Goal: Task Accomplishment & Management: Manage account settings

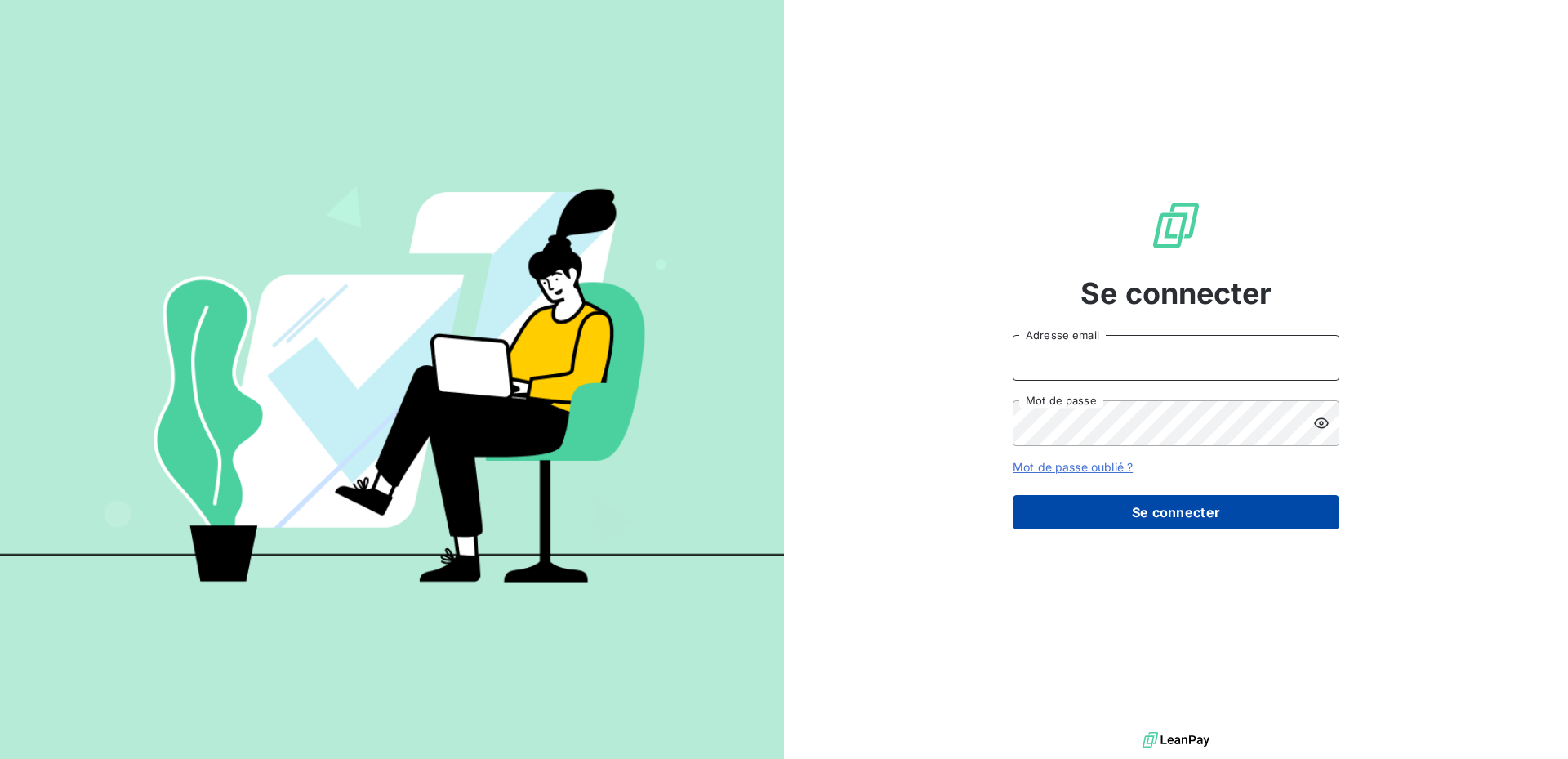
type input "[PERSON_NAME][EMAIL_ADDRESS][DOMAIN_NAME]"
drag, startPoint x: 1214, startPoint y: 506, endPoint x: 1207, endPoint y: 499, distance: 9.9
click at [1213, 507] on button "Se connecter" at bounding box center [1176, 512] width 327 height 34
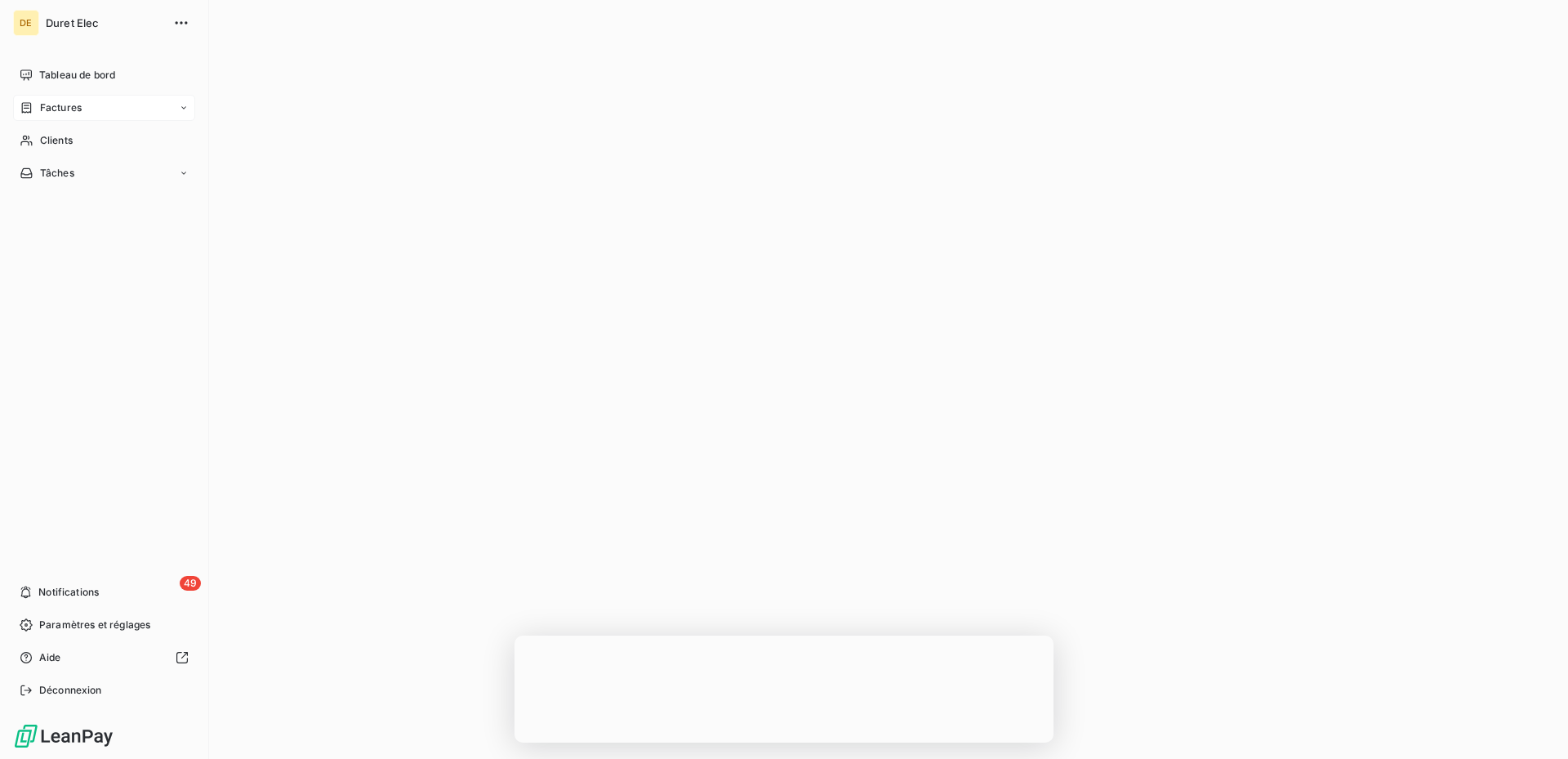
click at [58, 107] on span "Factures" at bounding box center [61, 107] width 42 height 15
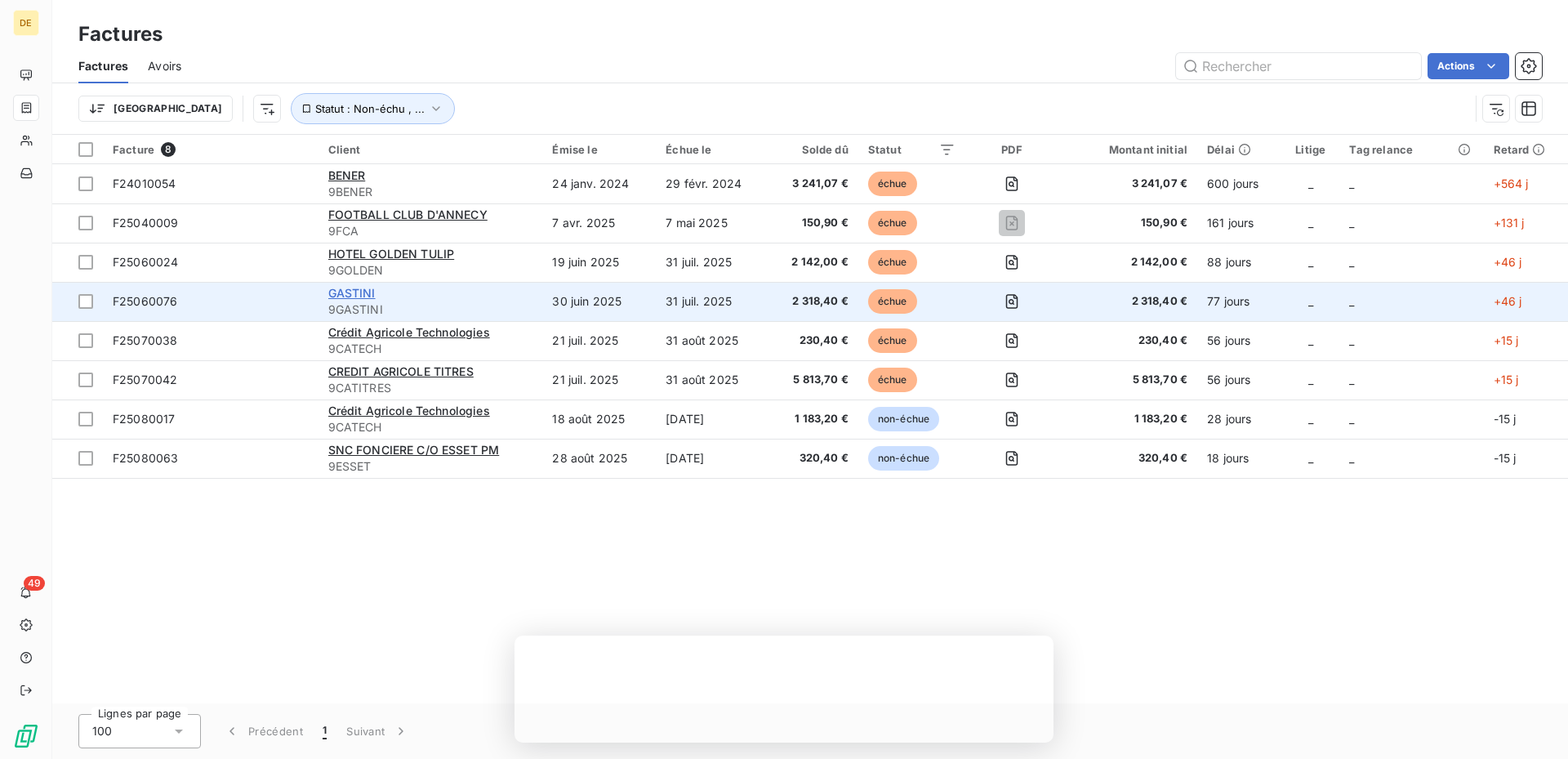
click at [371, 293] on span "GASTINI" at bounding box center [351, 293] width 48 height 14
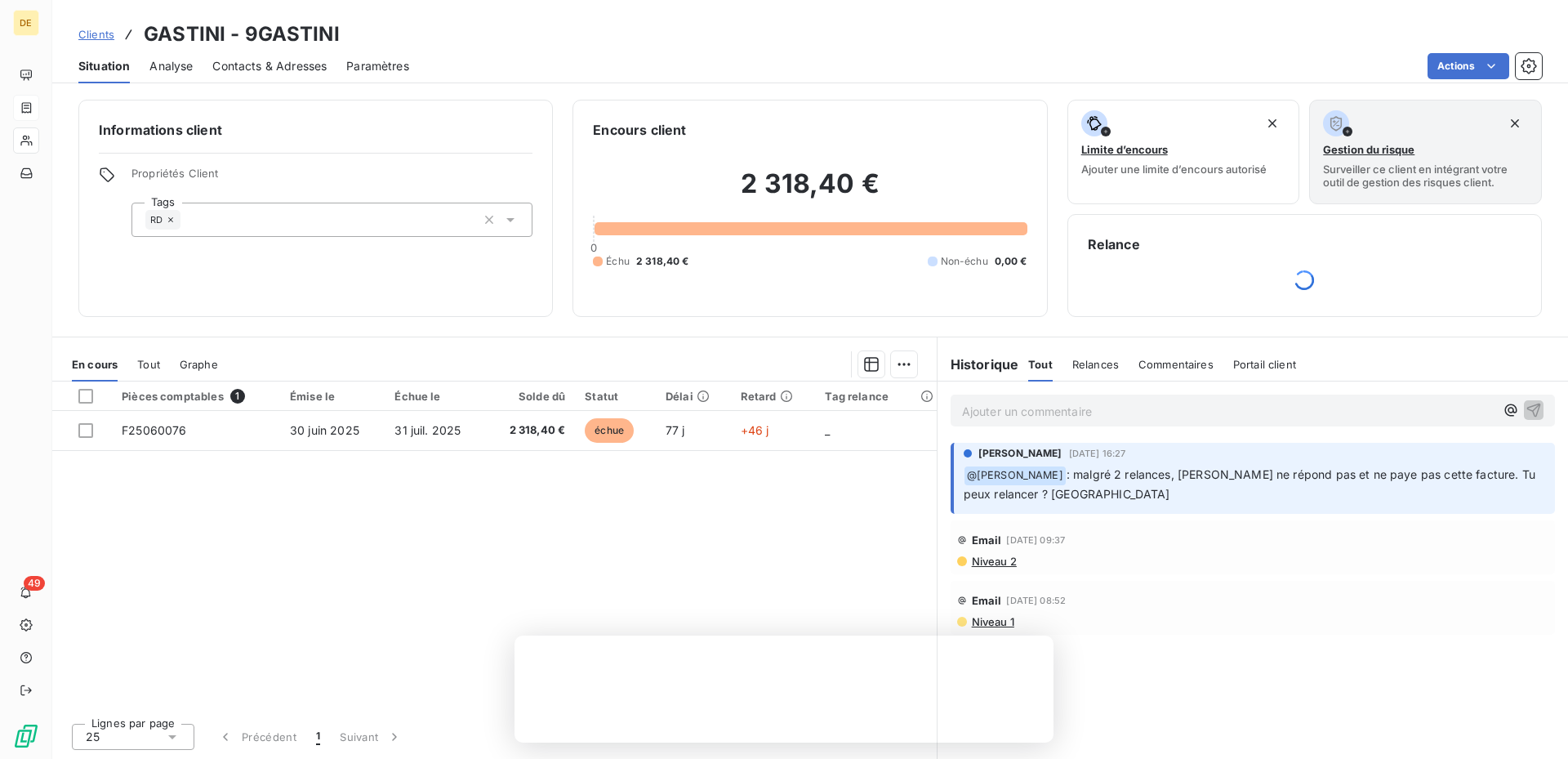
click at [1128, 405] on p "Ajouter un commentaire ﻿" at bounding box center [1229, 411] width 533 height 21
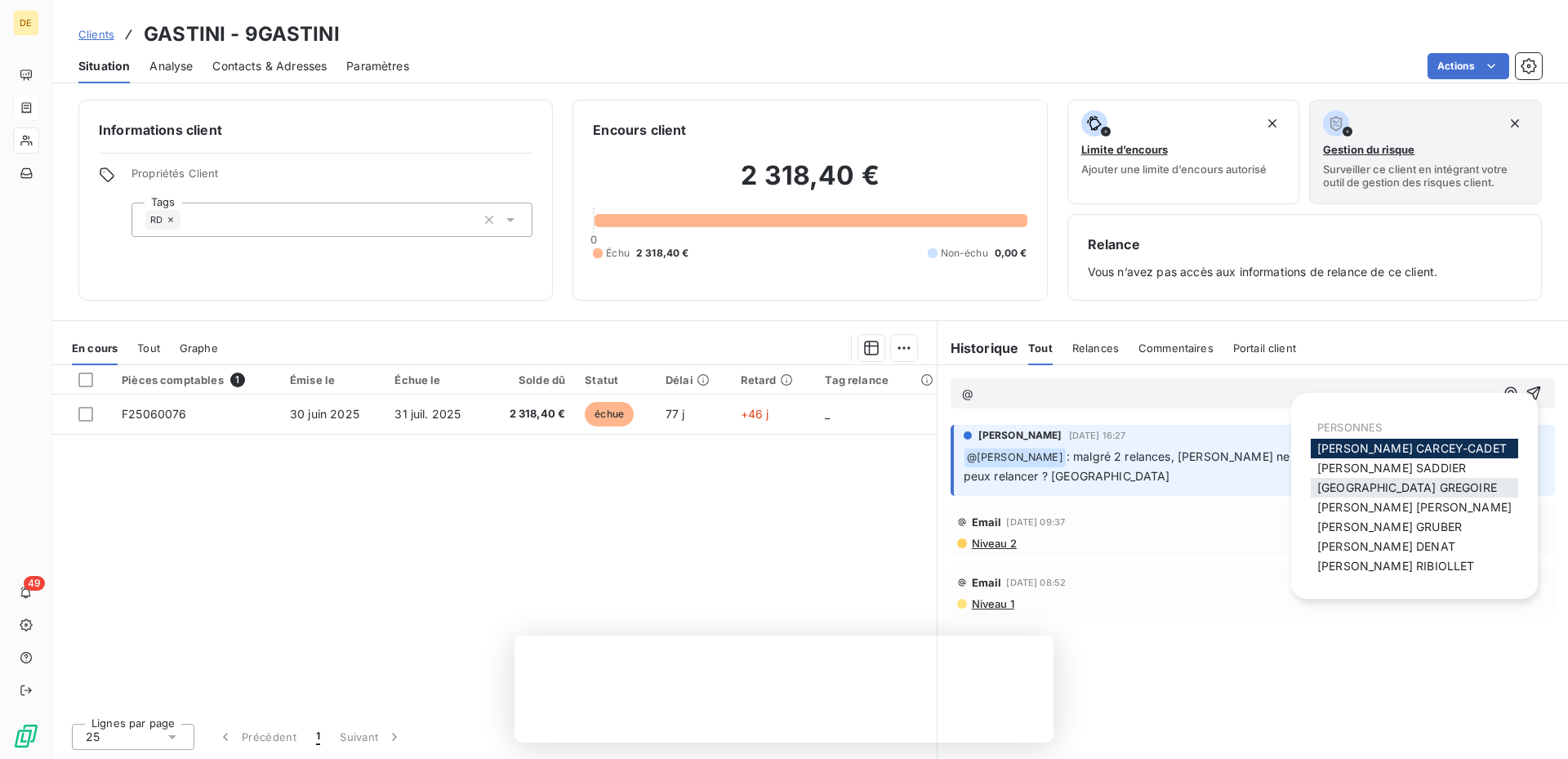
click at [1387, 493] on span "[PERSON_NAME]" at bounding box center [1408, 487] width 180 height 14
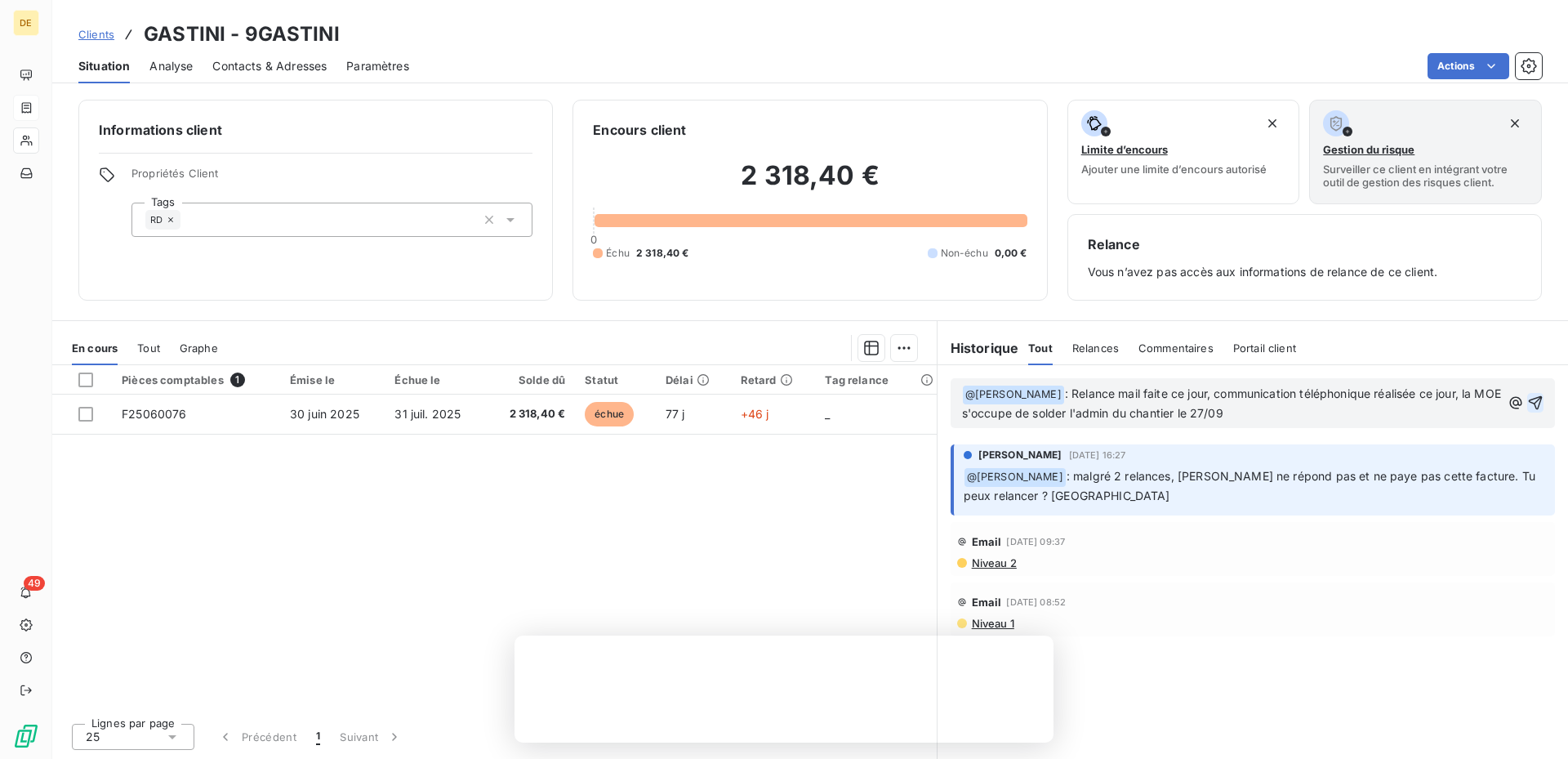
click at [1541, 401] on icon "button" at bounding box center [1536, 403] width 14 height 14
